Goal: Entertainment & Leisure: Consume media (video, audio)

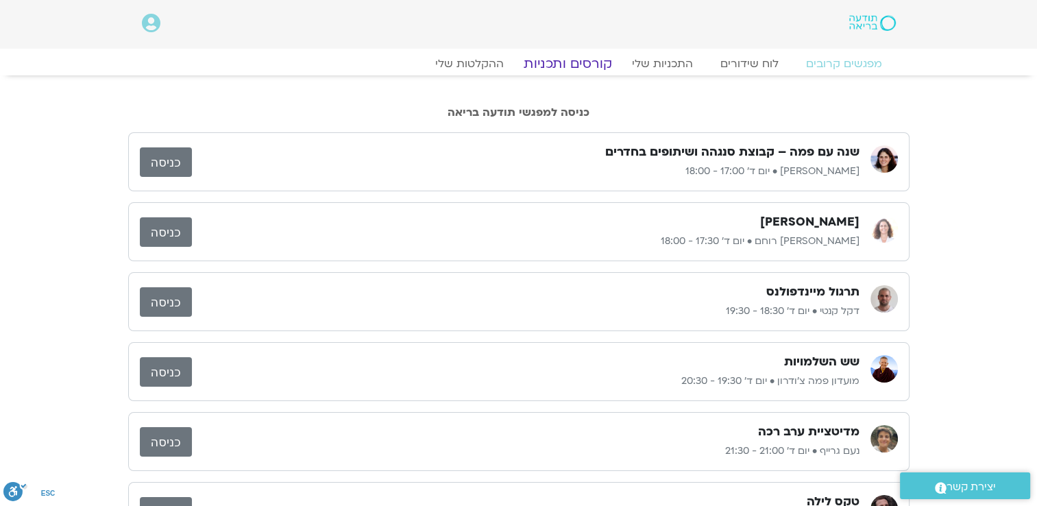
click at [566, 60] on link "קורסים ותכניות" at bounding box center [567, 64] width 121 height 16
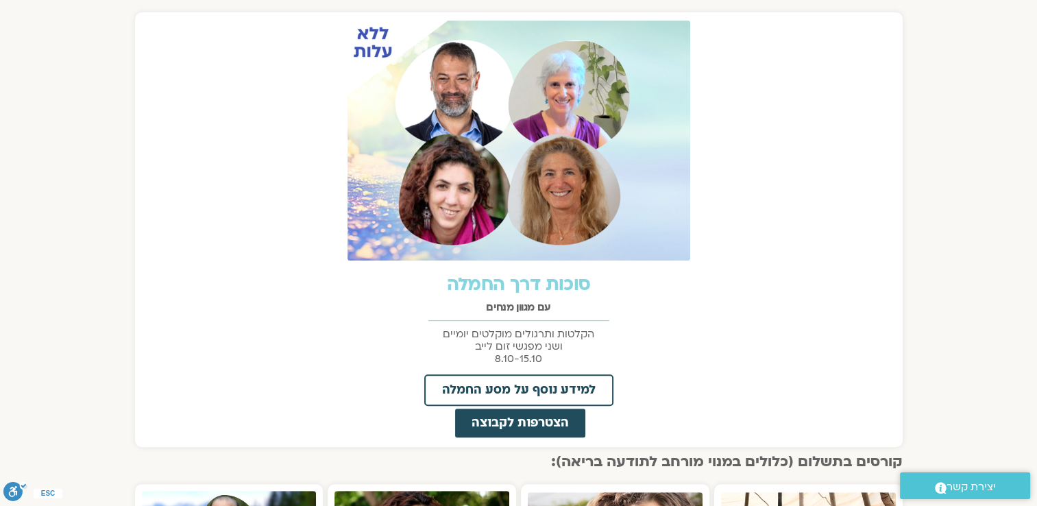
scroll to position [548, 0]
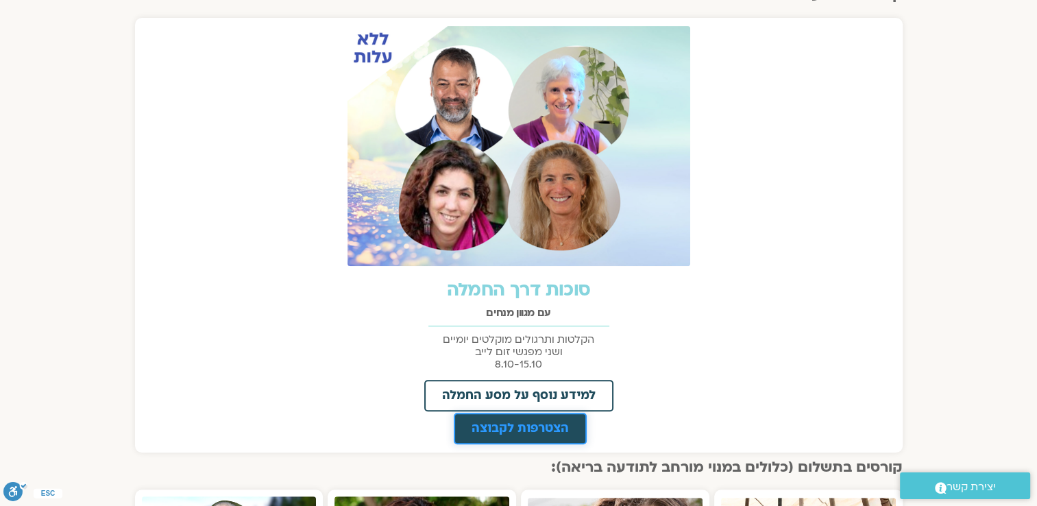
click at [498, 424] on span "הצטרפות לקבוצה" at bounding box center [520, 428] width 97 height 12
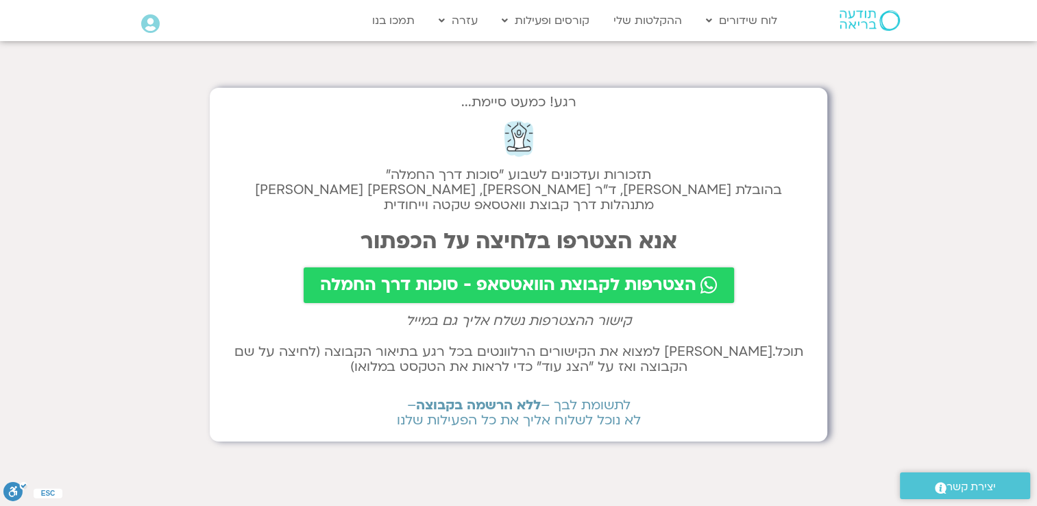
click at [551, 281] on span "הצטרפות לקבוצת הוואטסאפ - סוכות דרך החמלה" at bounding box center [508, 285] width 376 height 19
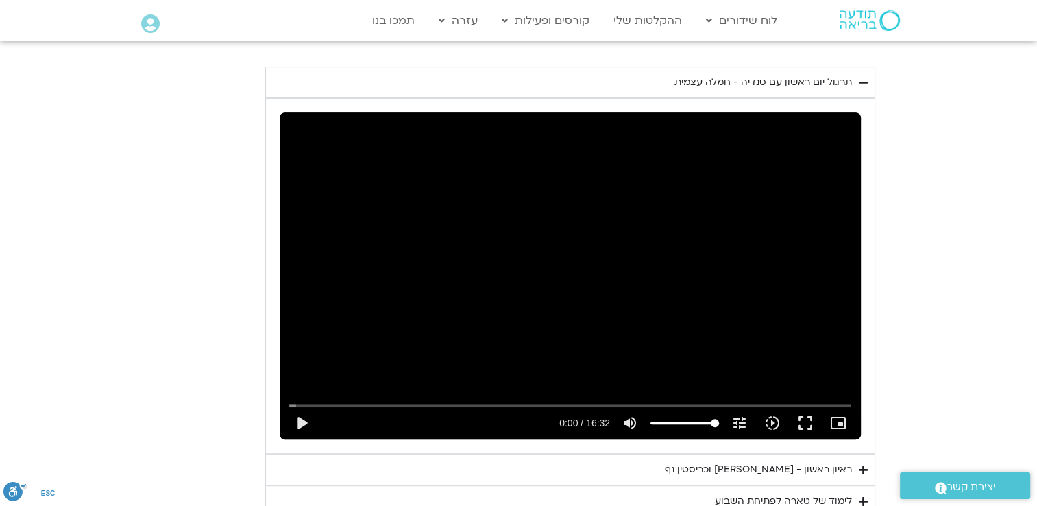
scroll to position [763, 0]
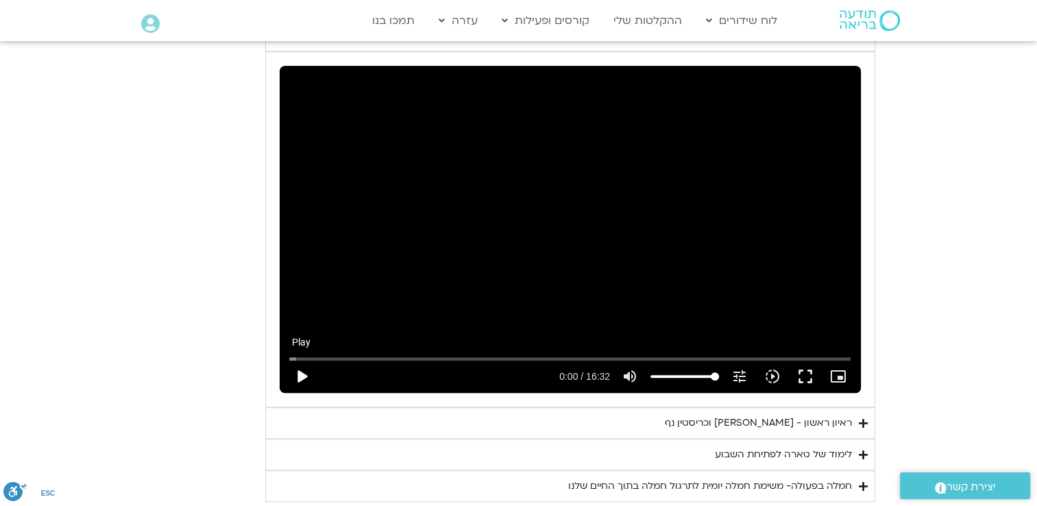
click at [298, 370] on button "play_arrow" at bounding box center [301, 376] width 33 height 33
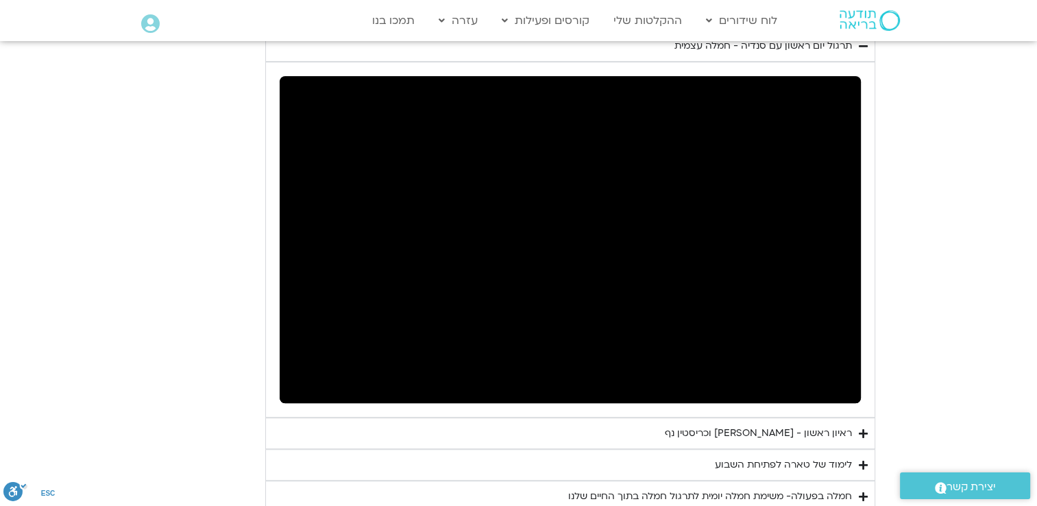
scroll to position [762, 0]
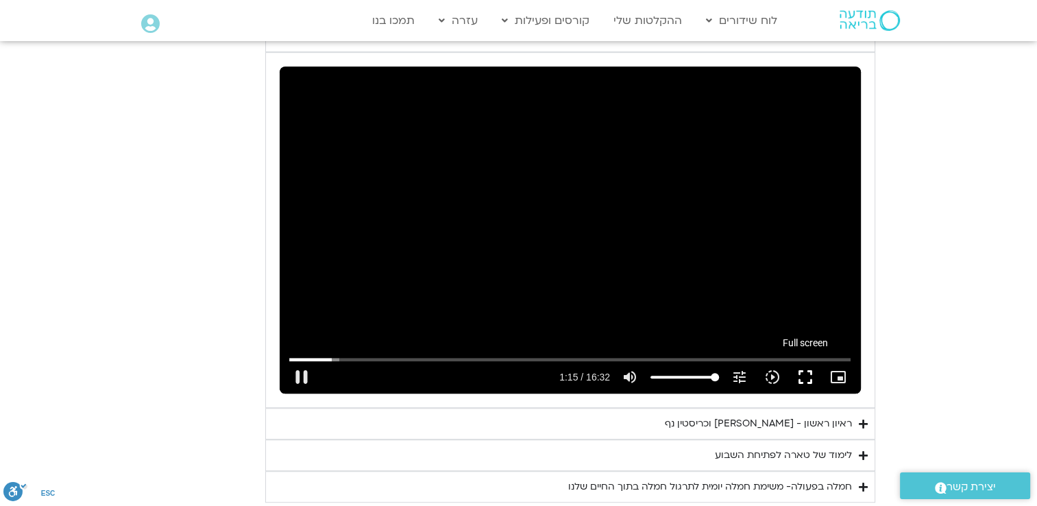
click at [805, 374] on button "fullscreen" at bounding box center [805, 377] width 33 height 33
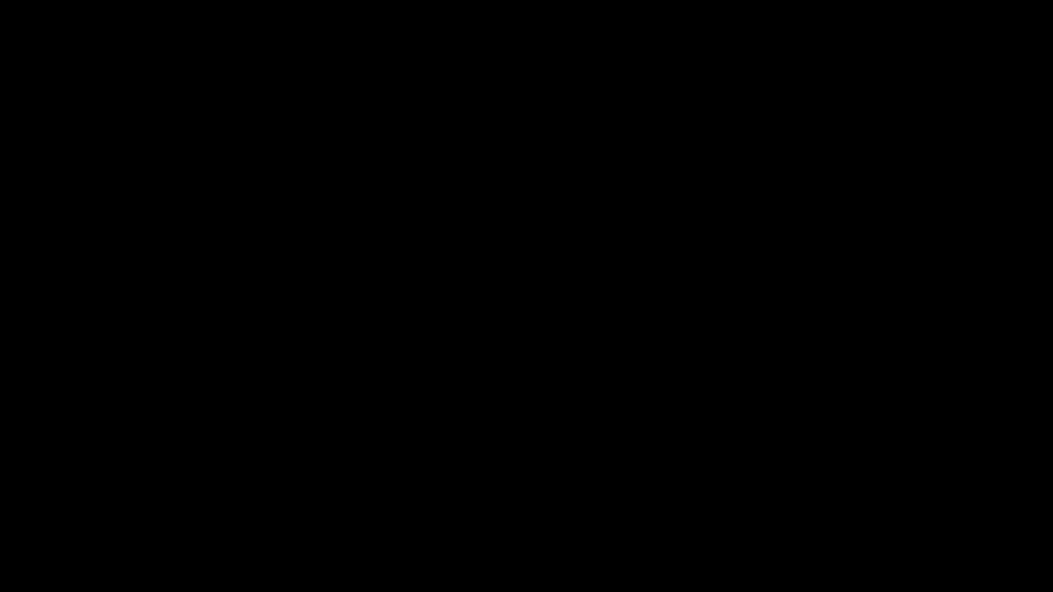
drag, startPoint x: 1052, startPoint y: 0, endPoint x: 1052, endPoint y: 14, distance: 14.4
click at [1037, 12] on div "Skip Ad 13:55 pause 1:33 / 16:32 volume_up Mute tune Resolution Auto 240p slow_…" at bounding box center [526, 296] width 1053 height 592
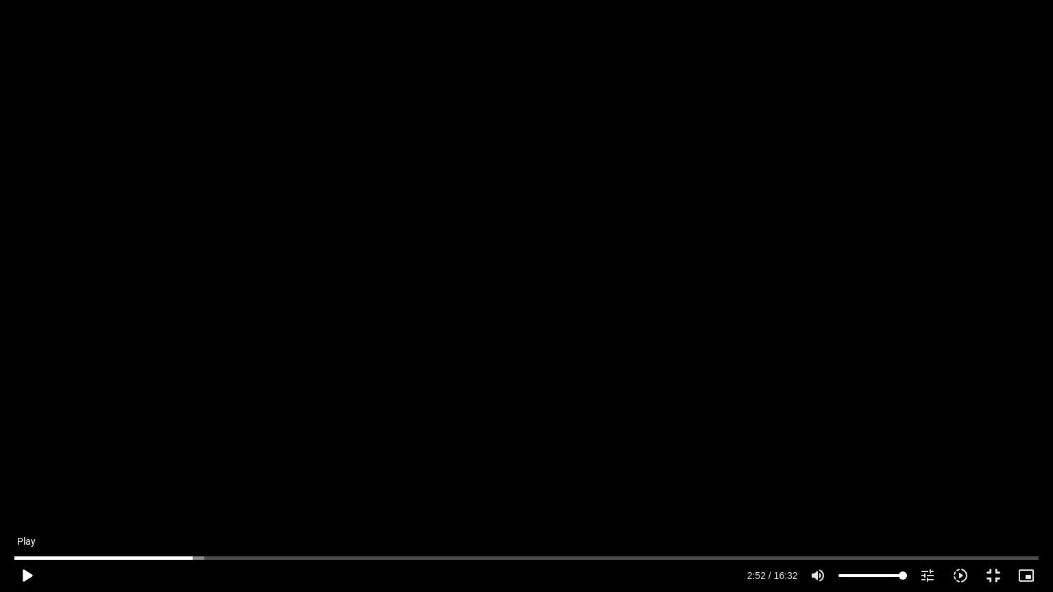
click at [27, 505] on button "play_arrow" at bounding box center [26, 575] width 33 height 33
click at [996, 505] on button "fullscreen_exit" at bounding box center [993, 575] width 33 height 33
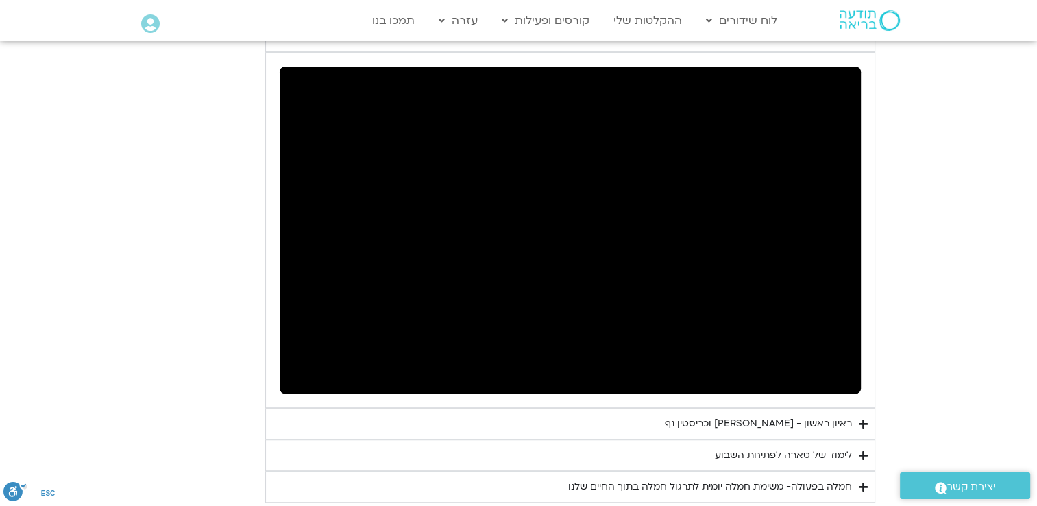
click at [154, 134] on section "יום ראשון - חמלה עצמית השבוע שלנו מתחיל מהבסיס, תרגול של חמלה עצמית – נוכחת וקש…" at bounding box center [518, 161] width 1037 height 684
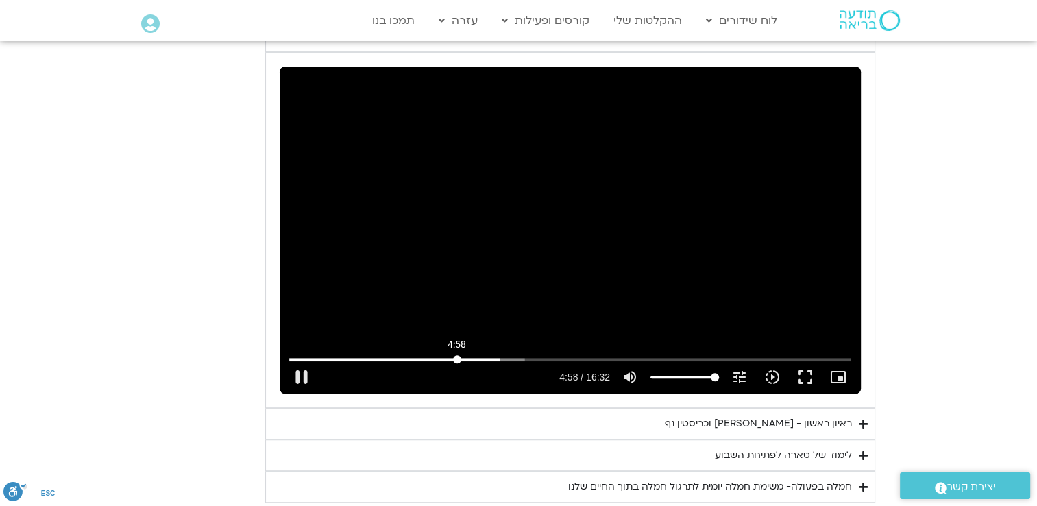
click at [457, 355] on input "Seek" at bounding box center [569, 359] width 561 height 8
click at [803, 374] on button "fullscreen" at bounding box center [805, 377] width 33 height 33
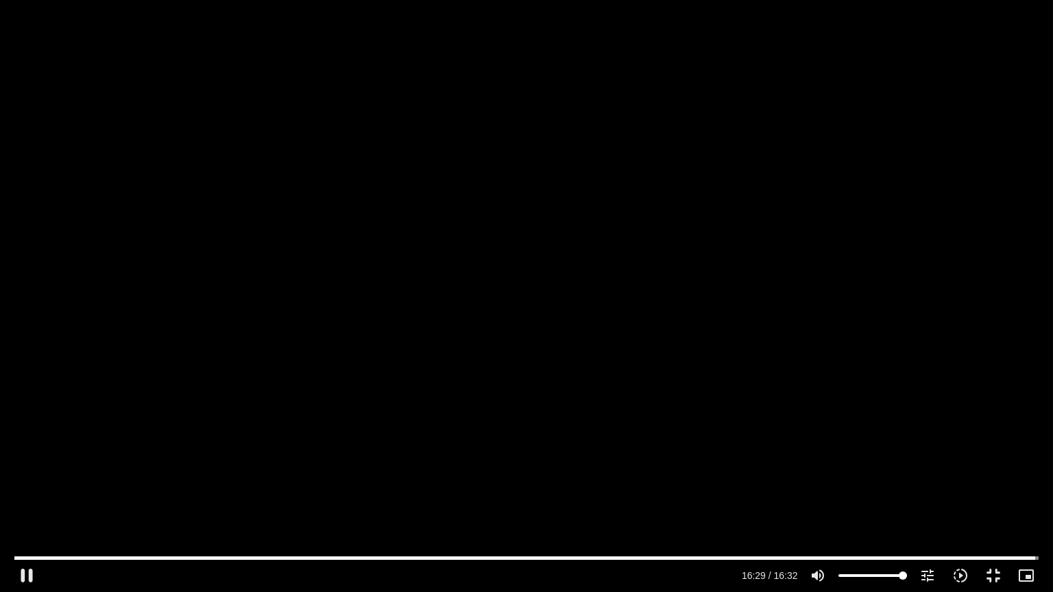
drag, startPoint x: 1052, startPoint y: 592, endPoint x: 1052, endPoint y: 572, distance: 19.9
drag, startPoint x: 1052, startPoint y: 572, endPoint x: 655, endPoint y: 405, distance: 431.1
click at [655, 405] on div "Skip Ad 5:37 pause 16:31 / 16:32 volume_up Mute tune Resolution Auto 240p slow_…" at bounding box center [526, 296] width 1053 height 592
type input "991.53105"
click at [985, 505] on button "fullscreen_exit" at bounding box center [993, 575] width 33 height 33
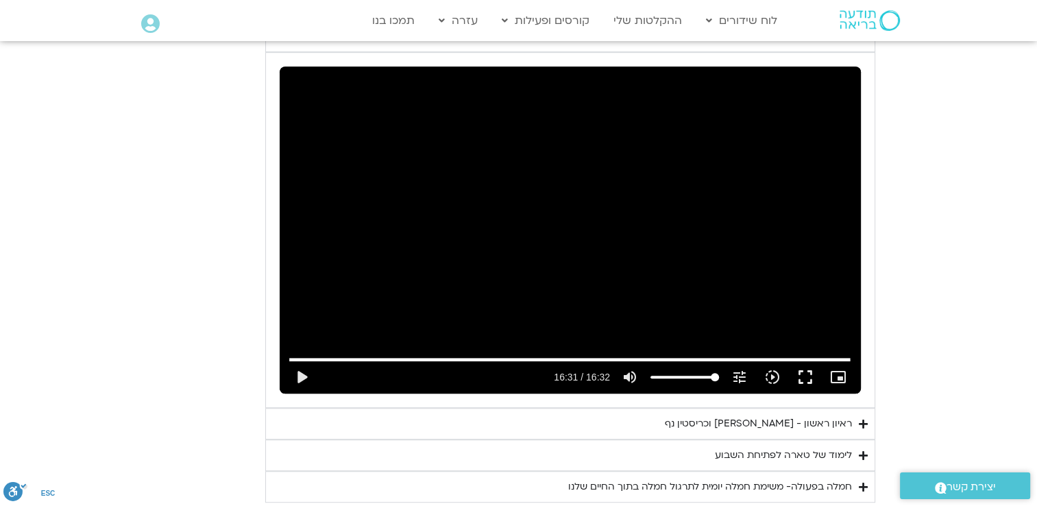
click at [166, 204] on div "יום ראשון - חמלה עצמית השבוע שלנו מתחיל מהבסיס, תרגול של חמלה עצמית – נוכחת וקש…" at bounding box center [518, 161] width 713 height 684
click at [822, 422] on div "ראיון ראשון - [PERSON_NAME] וכריסטין נף" at bounding box center [758, 423] width 187 height 16
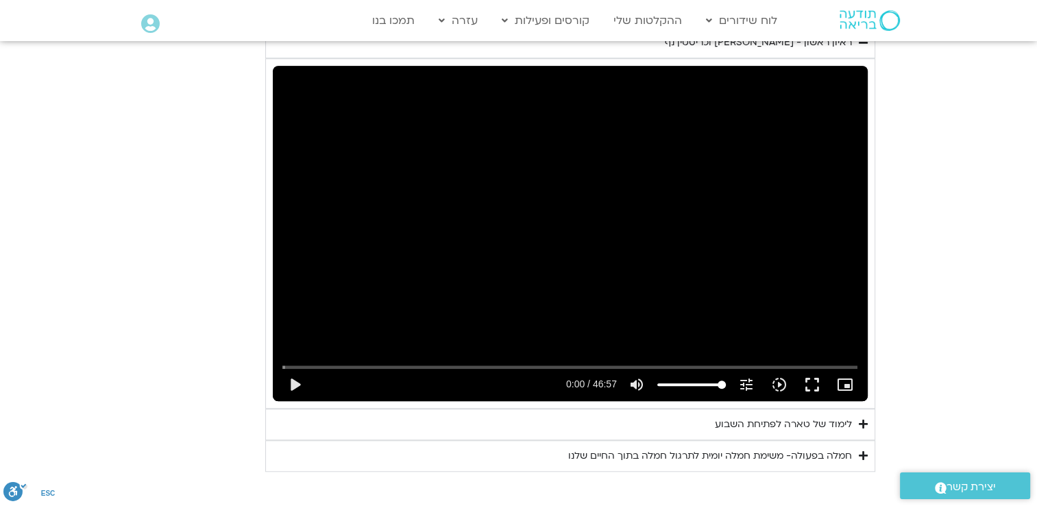
scroll to position [1213, 0]
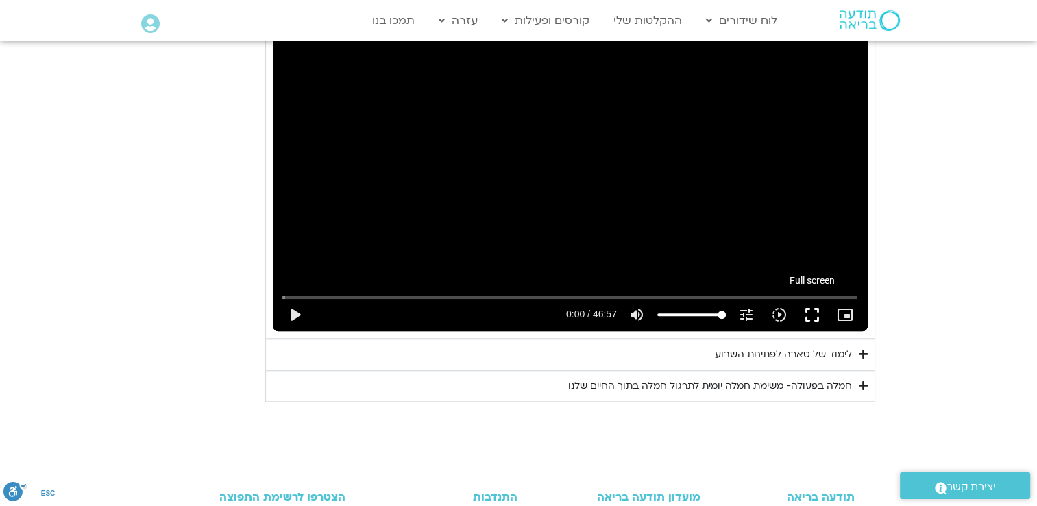
click at [810, 314] on button "fullscreen" at bounding box center [812, 314] width 33 height 33
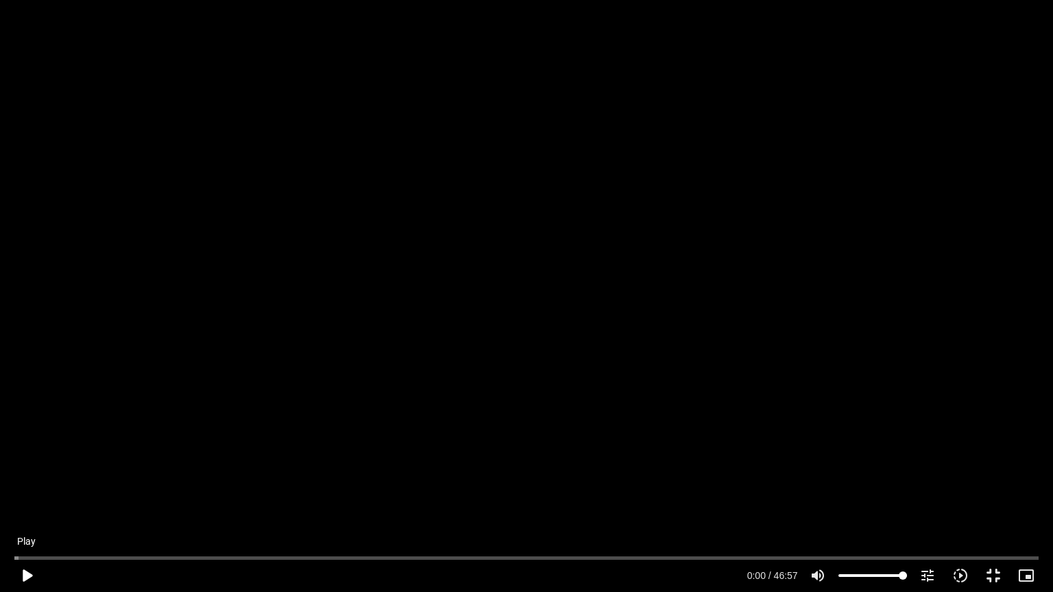
click at [21, 505] on button "play_arrow" at bounding box center [26, 575] width 33 height 33
click at [19, 505] on button "pause" at bounding box center [26, 575] width 33 height 33
click at [1037, 1] on div "Skip Ad 25:10 play_arrow 12:19 / 46:57 volume_up Mute tune Resolution Auto 720p…" at bounding box center [526, 296] width 1053 height 592
click at [25, 505] on button "pause" at bounding box center [26, 575] width 33 height 33
drag, startPoint x: 483, startPoint y: 298, endPoint x: 466, endPoint y: 307, distance: 19.9
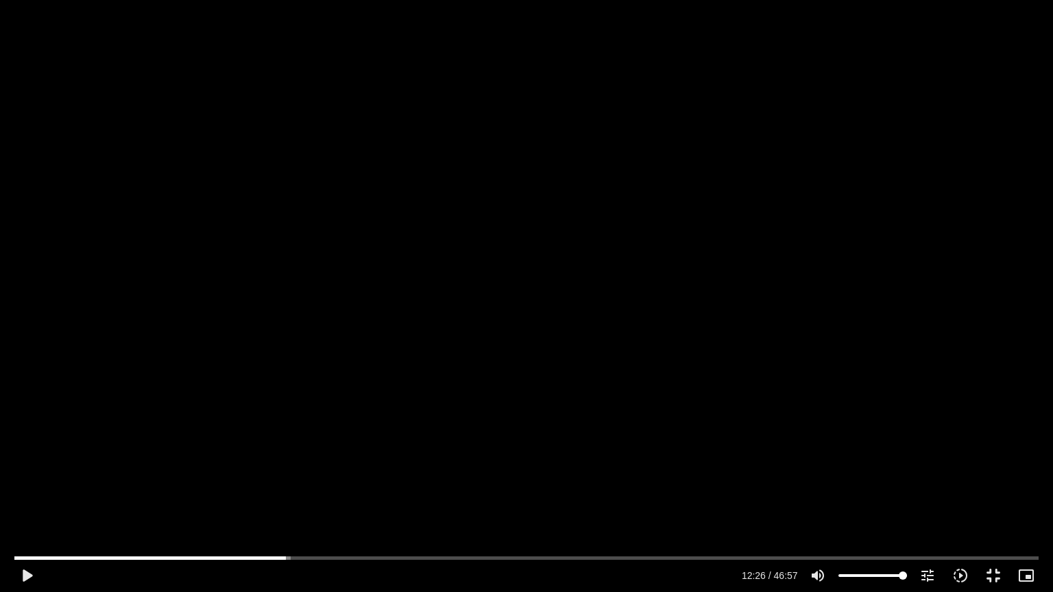
click at [468, 306] on div "Skip Ad 0:09 play_arrow 12:26 / 46:57 volume_up Mute tune Resolution Auto 720p …" at bounding box center [526, 296] width 1053 height 592
click at [452, 313] on div "Skip Ad 0:09 pause 12:26 / 46:57 volume_up Mute tune Resolution Auto 720p slow_…" at bounding box center [526, 296] width 1053 height 592
click at [31, 505] on button "play_arrow" at bounding box center [26, 575] width 33 height 33
click at [34, 505] on button "pause" at bounding box center [26, 575] width 33 height 33
click at [26, 505] on button "play_arrow" at bounding box center [26, 575] width 33 height 33
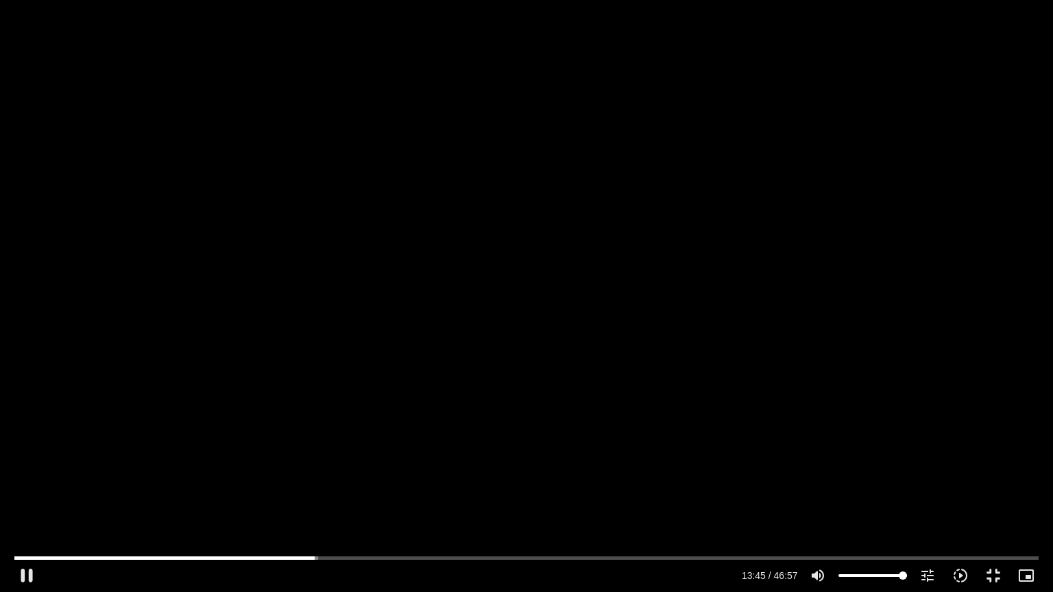
click at [77, 505] on div "Accordion. Open links with Enter or Space, close with Escape, and navigate with…" at bounding box center [390, 575] width 695 height 33
click at [56, 505] on div "Accordion. Open links with Enter or Space, close with Escape, and navigate with…" at bounding box center [390, 575] width 695 height 33
click at [60, 505] on div "Accordion. Open links with Enter or Space, close with Escape, and navigate with…" at bounding box center [390, 575] width 695 height 33
click at [987, 505] on button "fullscreen_exit" at bounding box center [993, 575] width 33 height 33
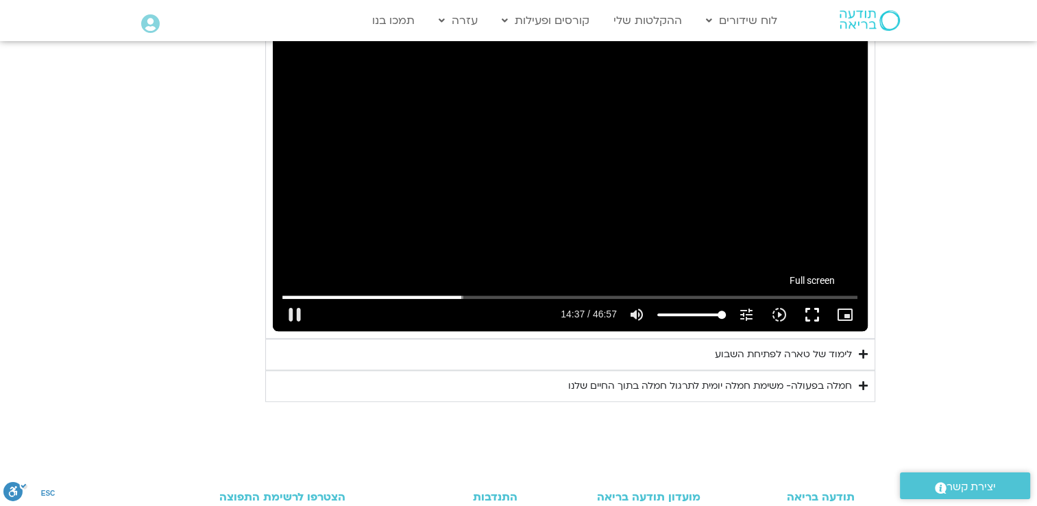
click at [812, 304] on button "fullscreen" at bounding box center [812, 314] width 33 height 33
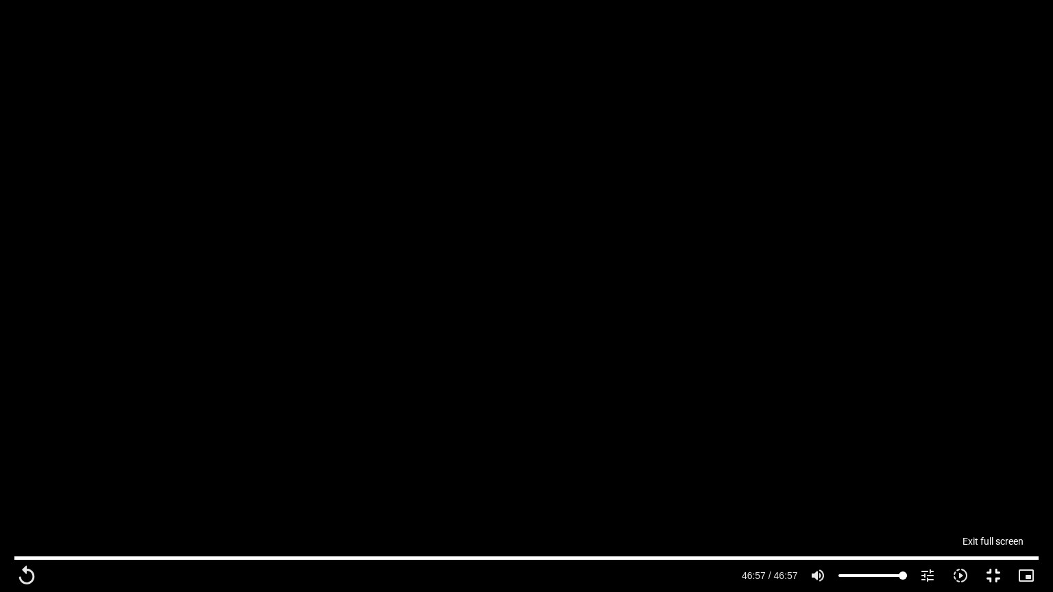
click at [988, 505] on button "fullscreen_exit" at bounding box center [993, 575] width 33 height 33
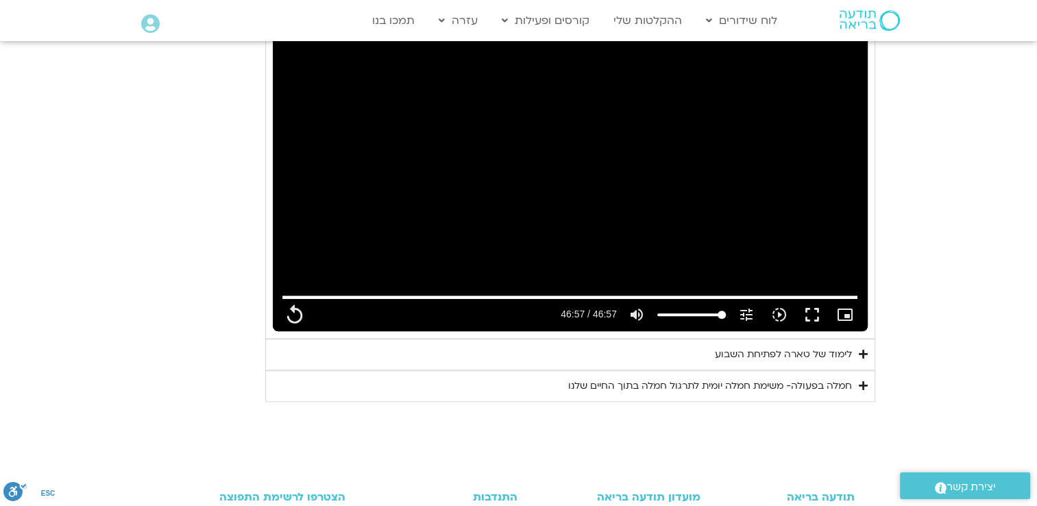
click at [792, 354] on div "לימוד של טארה לפתיחת השבוע" at bounding box center [783, 354] width 137 height 16
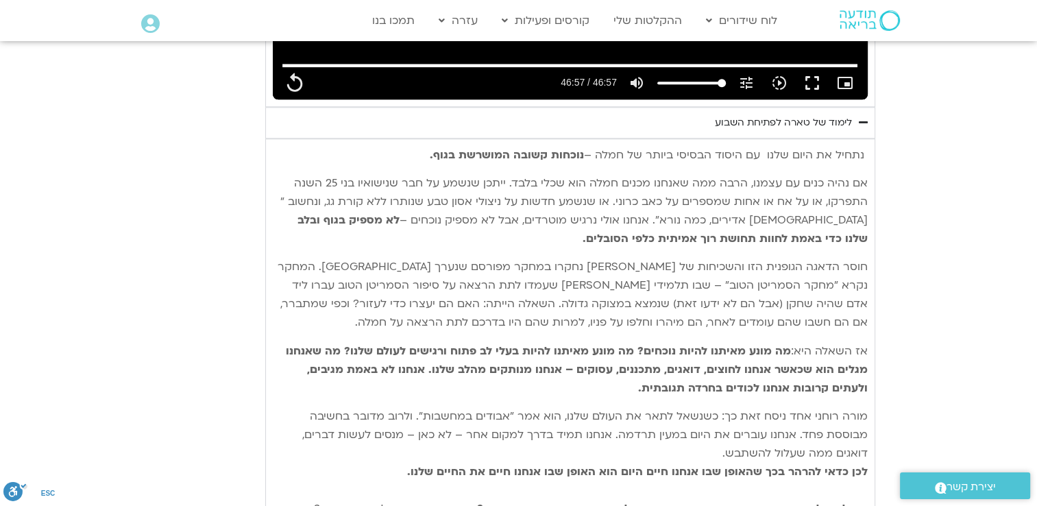
scroll to position [1448, 0]
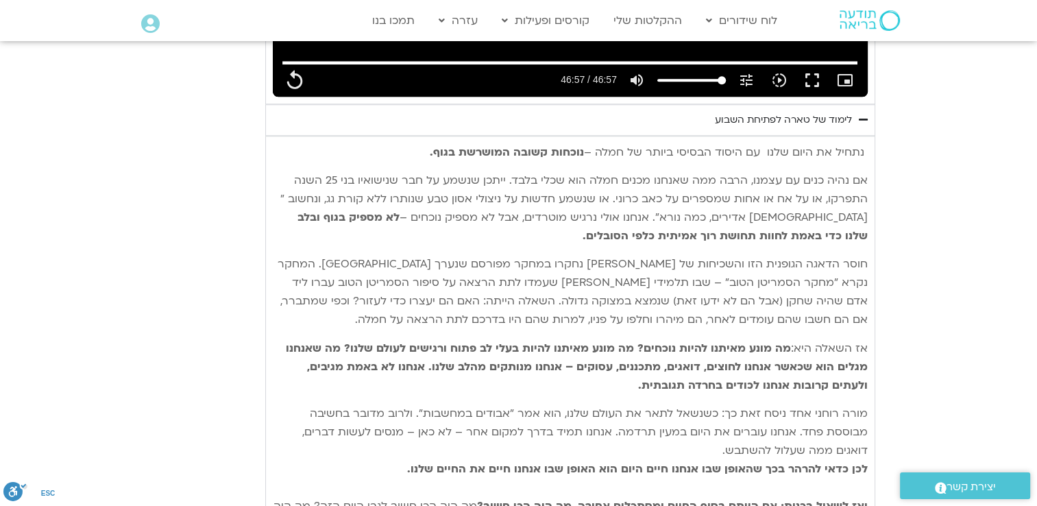
drag, startPoint x: 487, startPoint y: 473, endPoint x: 480, endPoint y: 468, distance: 8.9
drag, startPoint x: 480, startPoint y: 468, endPoint x: 915, endPoint y: 317, distance: 460.1
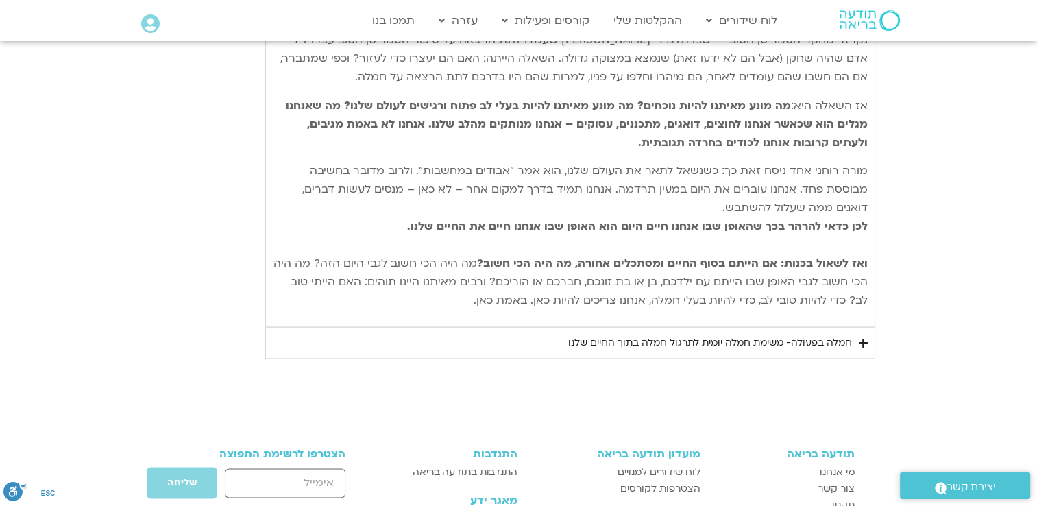
scroll to position [1696, 0]
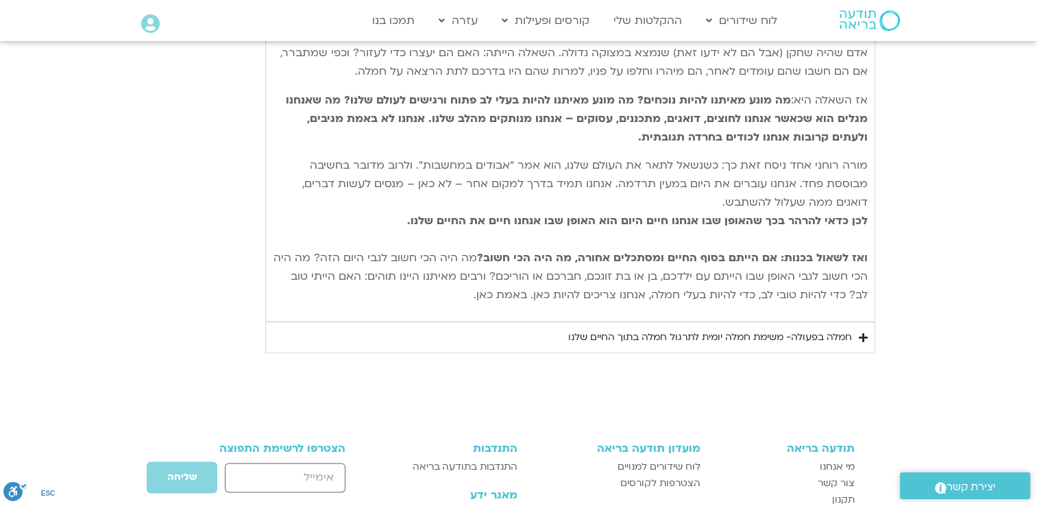
click at [833, 337] on div "חמלה בפעולה- משימת חמלה יומית לתרגול חמלה בתוך החיים שלנו" at bounding box center [710, 337] width 284 height 16
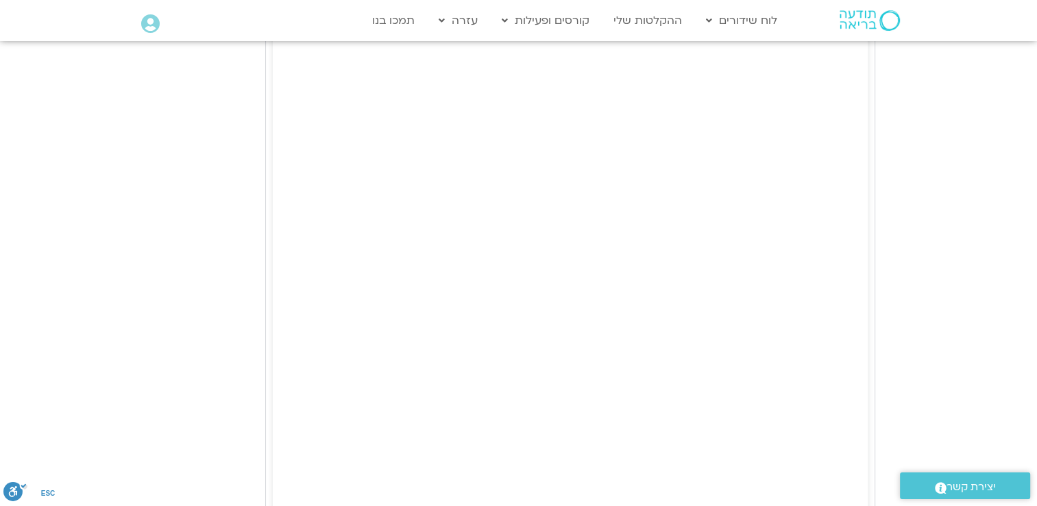
scroll to position [2403, 0]
type input "2817.733333"
